Goal: Task Accomplishment & Management: Use online tool/utility

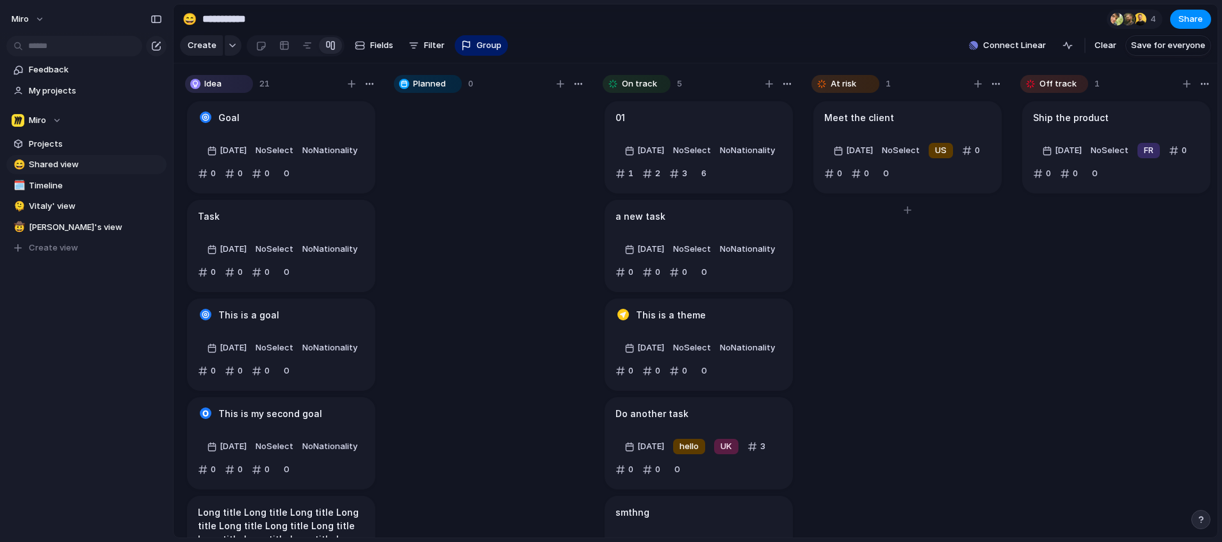
click at [976, 123] on div "Meet the client" at bounding box center [907, 118] width 166 height 14
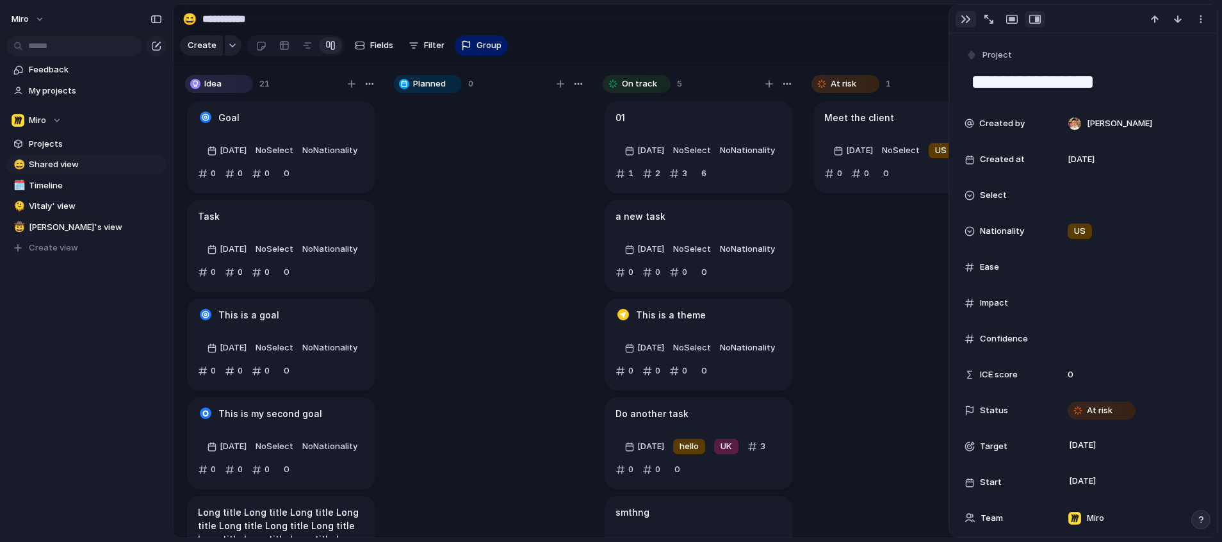
click at [960, 14] on button "button" at bounding box center [965, 19] width 20 height 17
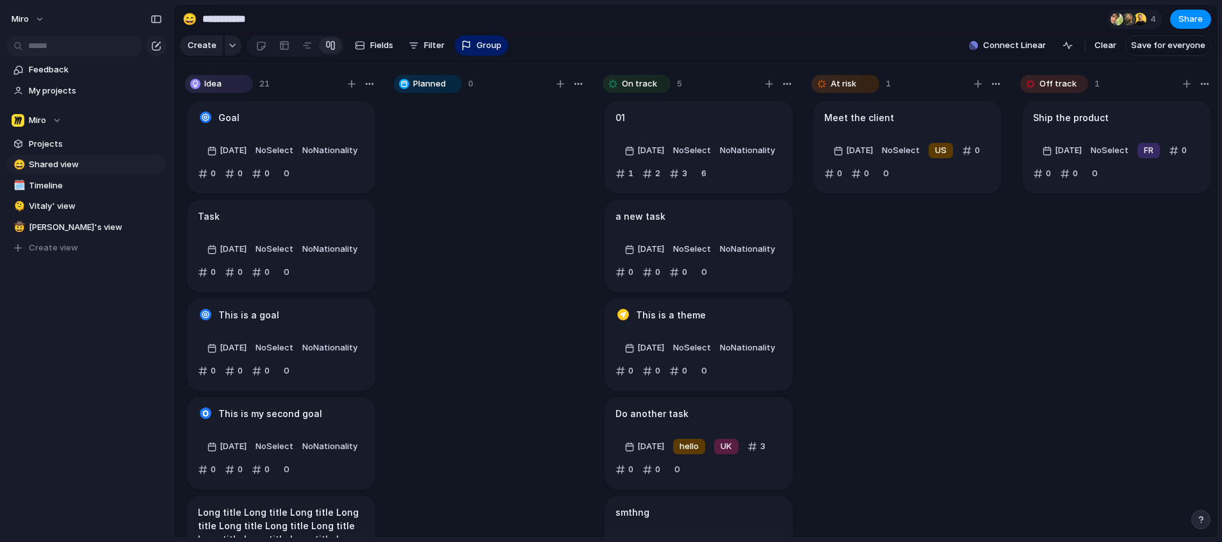
click at [814, 242] on div "Rename Delete" at bounding box center [611, 271] width 1222 height 542
